Goal: Information Seeking & Learning: Learn about a topic

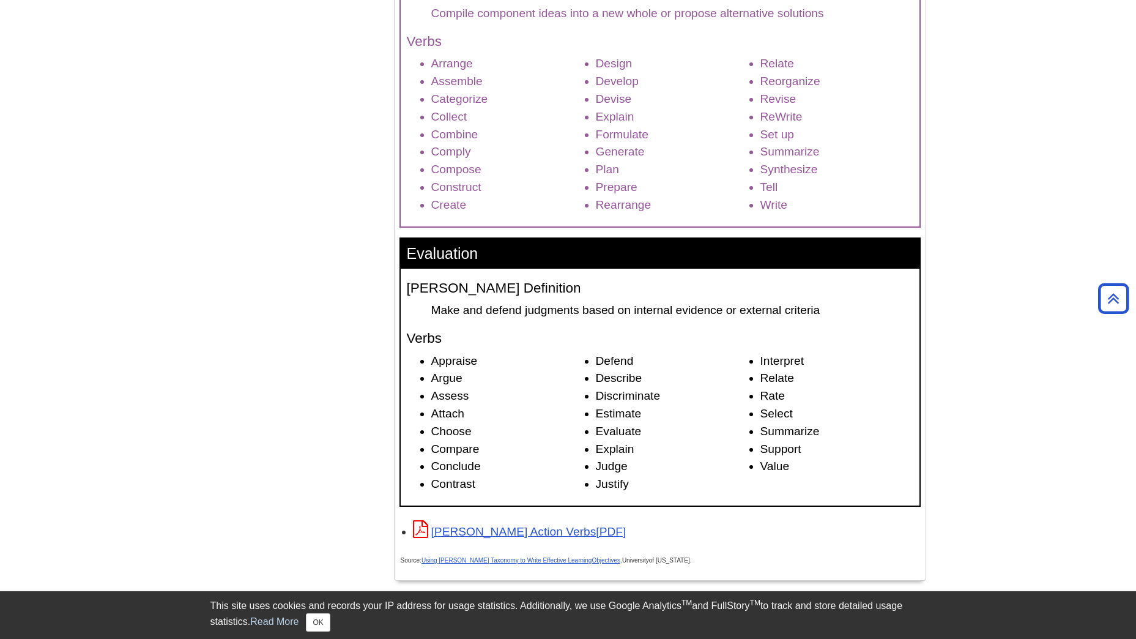
scroll to position [1652, 0]
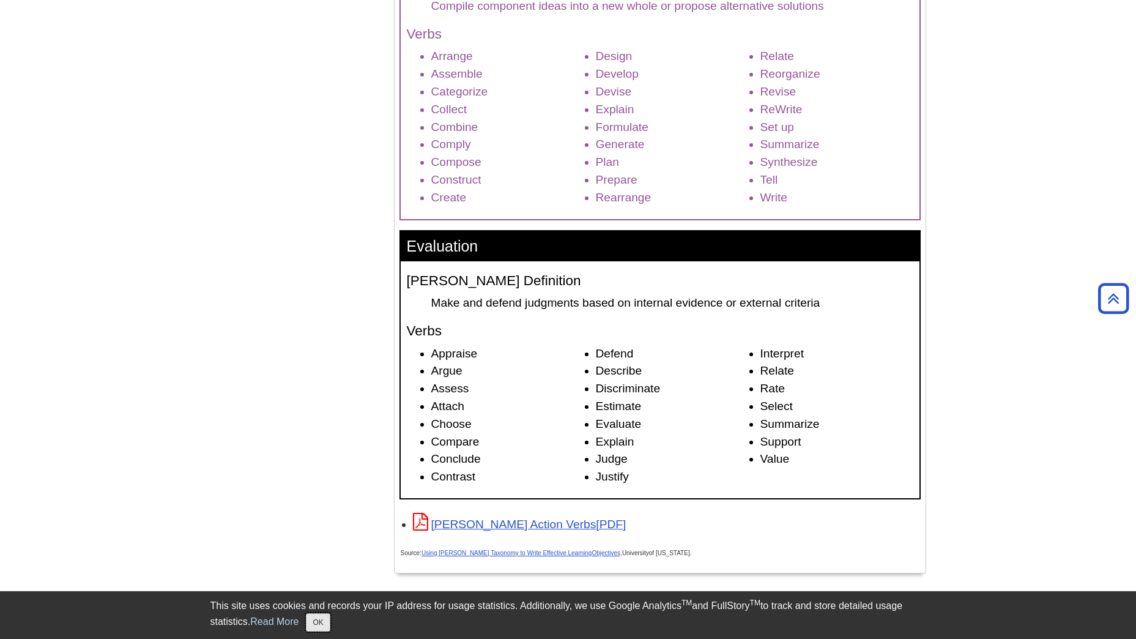
click at [320, 623] on button "OK" at bounding box center [318, 622] width 24 height 18
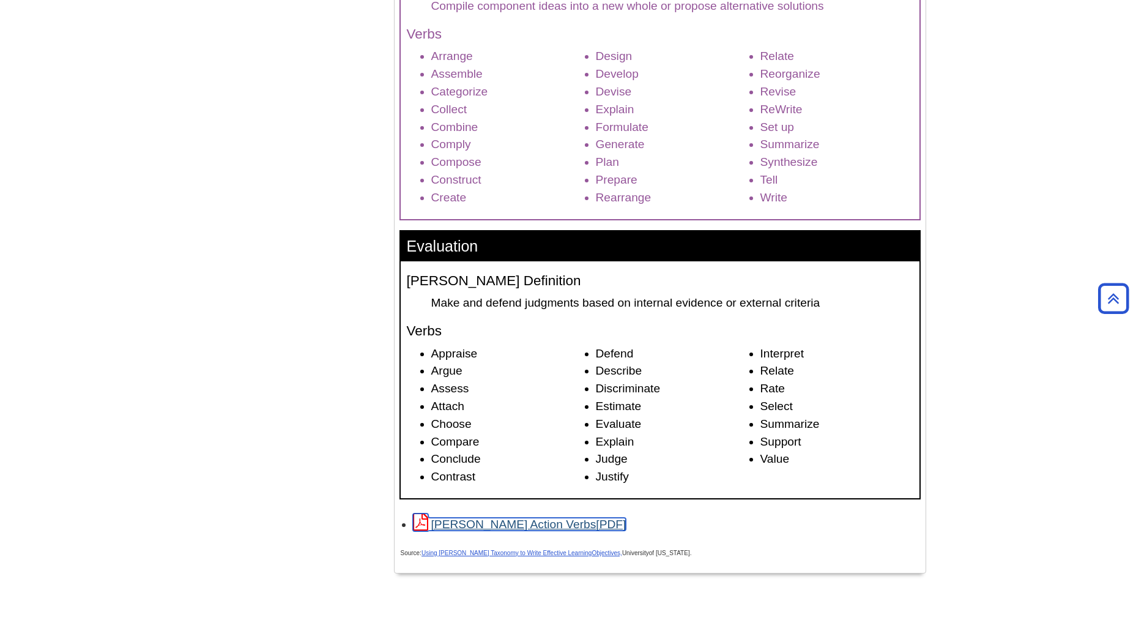
click at [489, 521] on link "[PERSON_NAME] Action Verbs" at bounding box center [519, 524] width 213 height 13
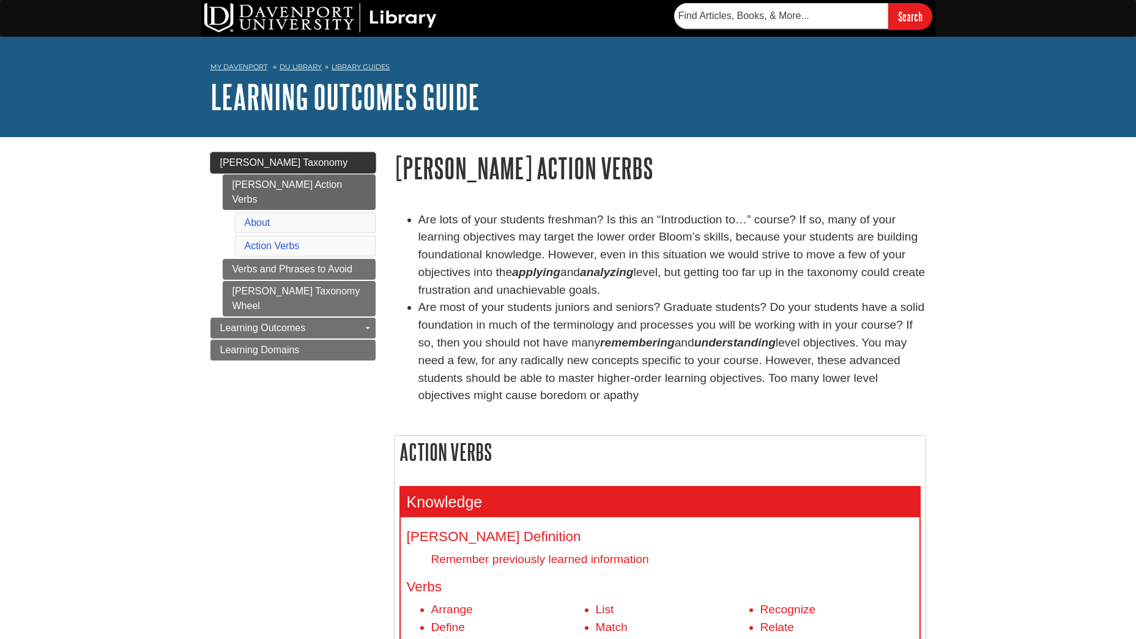
click at [270, 158] on span "[PERSON_NAME] Taxonomy" at bounding box center [284, 162] width 128 height 10
